Goal: Obtain resource: Obtain resource

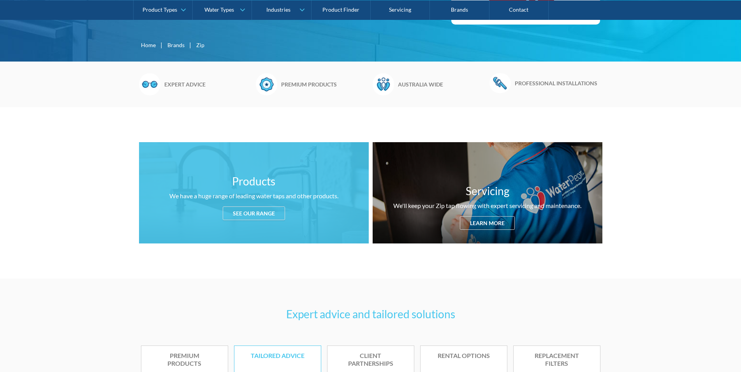
click at [297, 177] on div "Products We have a huge range of leading water taps and other products. See our…" at bounding box center [254, 192] width 230 height 101
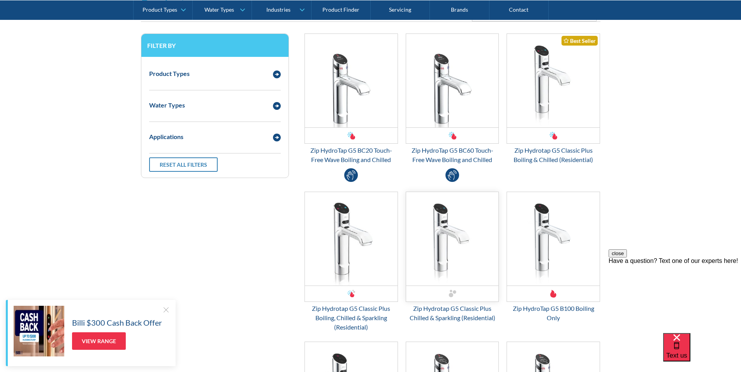
scroll to position [1030, 0]
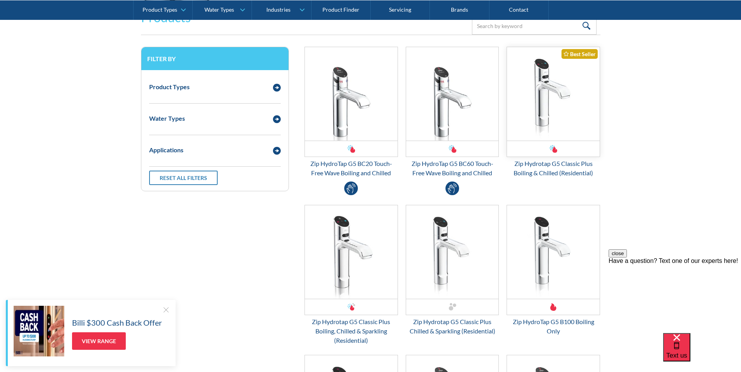
click at [562, 118] on img "Email Form 3" at bounding box center [553, 93] width 93 height 93
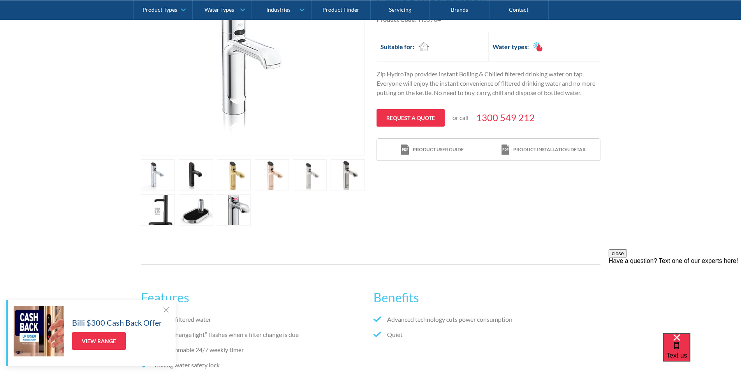
scroll to position [195, 0]
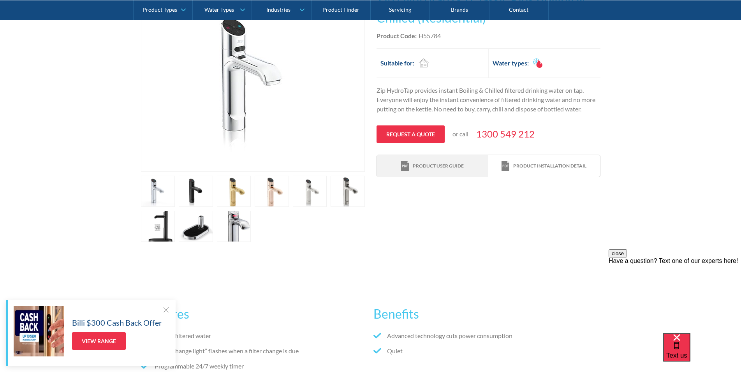
click at [449, 170] on div "Product user guide" at bounding box center [432, 166] width 63 height 11
